Goal: Information Seeking & Learning: Learn about a topic

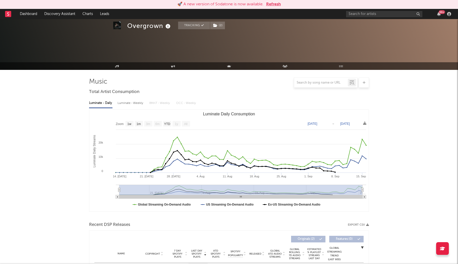
select select "1w"
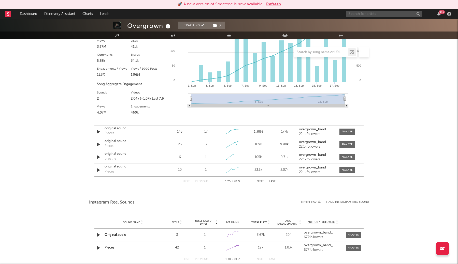
click at [384, 11] on input "text" at bounding box center [384, 14] width 76 height 6
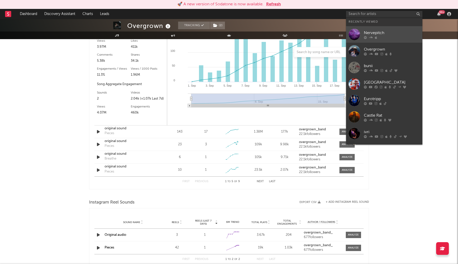
click at [372, 35] on div "Nervepitch" at bounding box center [392, 33] width 56 height 6
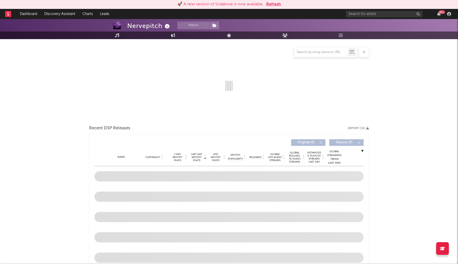
select select "1w"
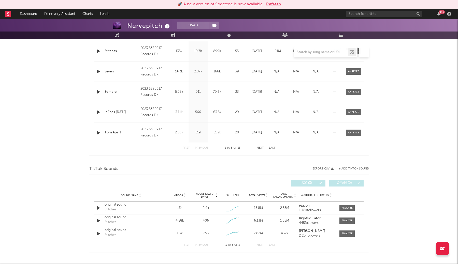
scroll to position [229, 0]
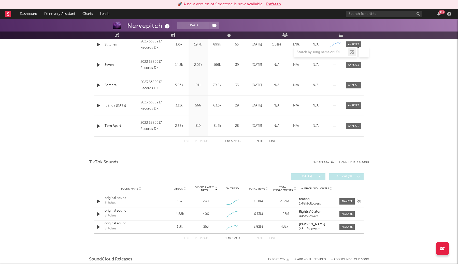
click at [119, 200] on div "original sound" at bounding box center [131, 198] width 53 height 5
